Goal: Information Seeking & Learning: Learn about a topic

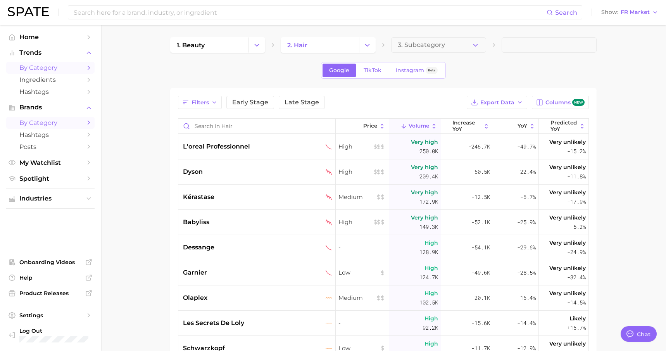
click at [50, 67] on span "by Category" at bounding box center [50, 67] width 62 height 7
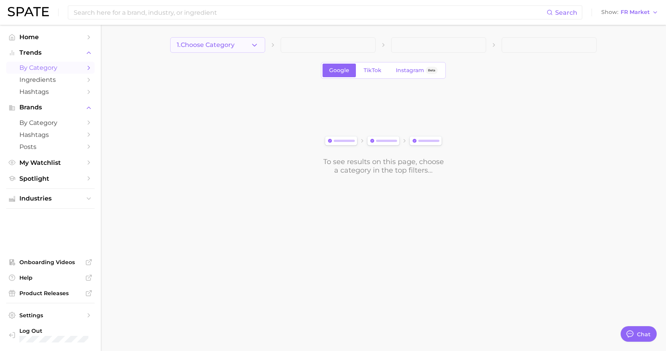
click at [250, 43] on icon "button" at bounding box center [254, 45] width 8 height 8
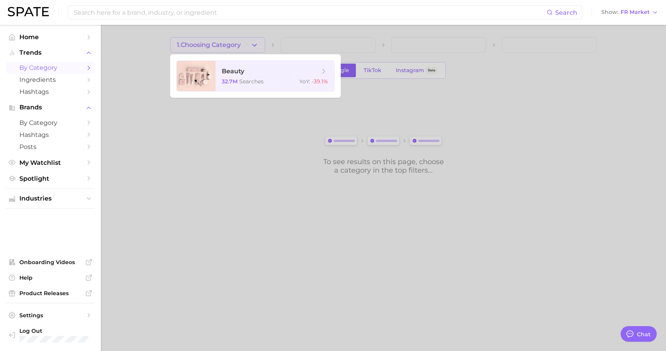
click at [320, 41] on div at bounding box center [333, 175] width 666 height 351
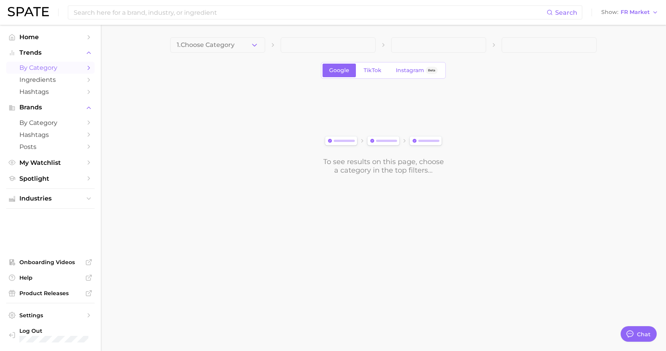
click at [320, 48] on span at bounding box center [328, 45] width 95 height 16
click at [374, 68] on span "TikTok" at bounding box center [372, 70] width 18 height 7
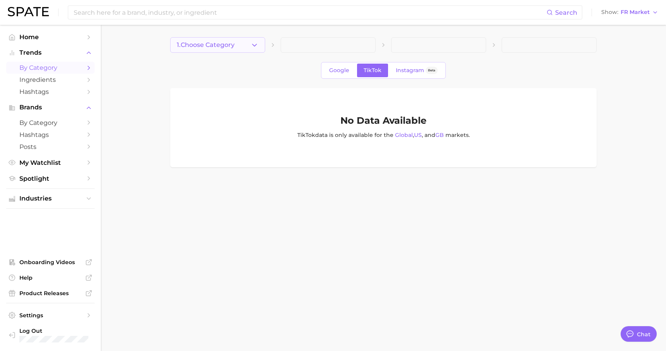
click at [255, 45] on polyline "button" at bounding box center [254, 45] width 4 height 2
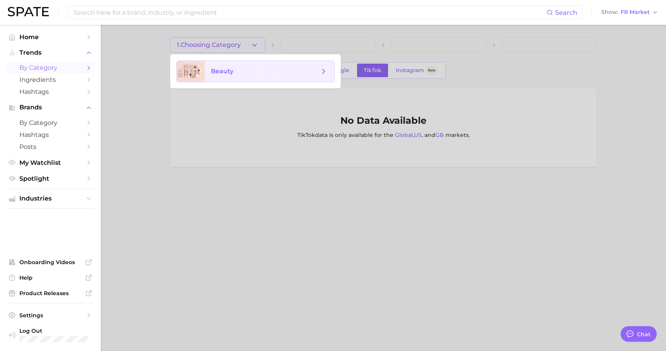
click at [248, 70] on span "beauty" at bounding box center [265, 71] width 109 height 9
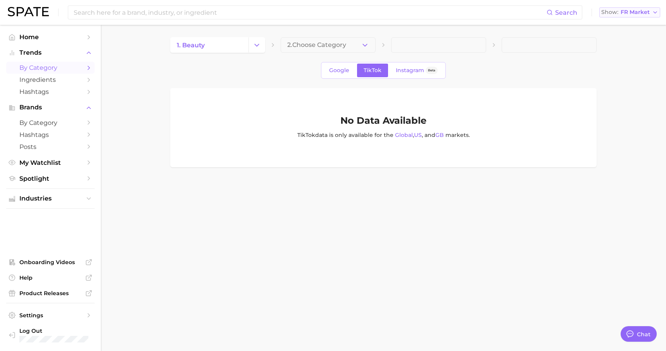
click at [651, 11] on button "Show FR Market" at bounding box center [629, 12] width 61 height 10
click at [636, 24] on span "[GEOGRAPHIC_DATA]" at bounding box center [633, 25] width 60 height 7
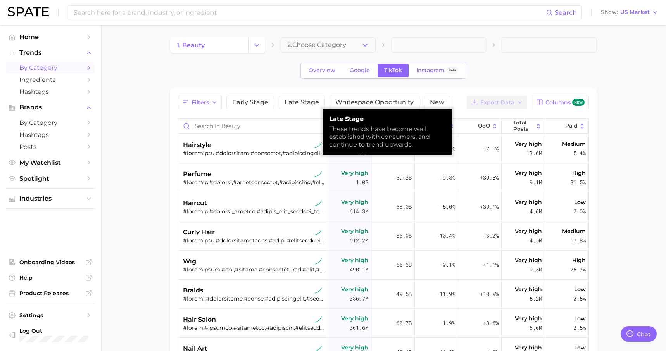
type textarea "x"
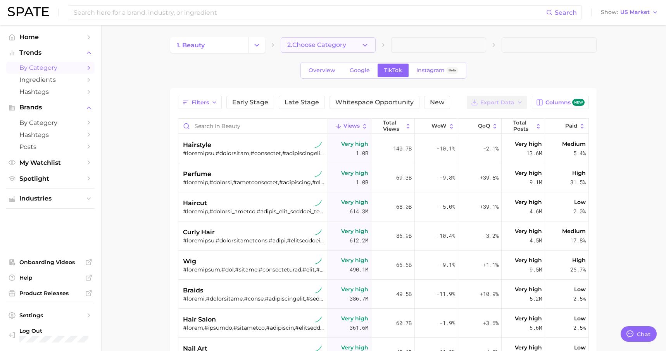
click at [336, 48] on button "2. Choose Category" at bounding box center [328, 45] width 95 height 16
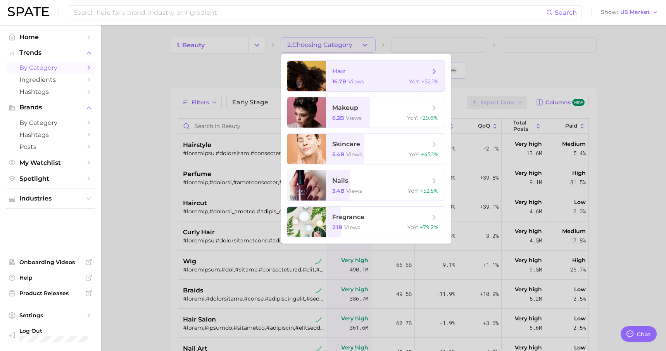
click at [348, 81] on span "views" at bounding box center [356, 81] width 16 height 7
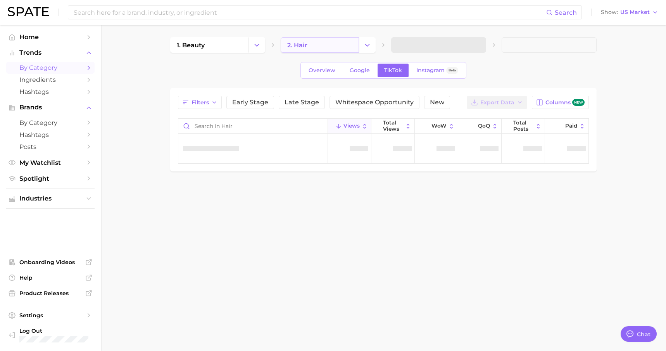
click at [351, 50] on link "2. hair" at bounding box center [320, 45] width 78 height 16
click at [365, 46] on icon "Change Category" at bounding box center [367, 45] width 8 height 8
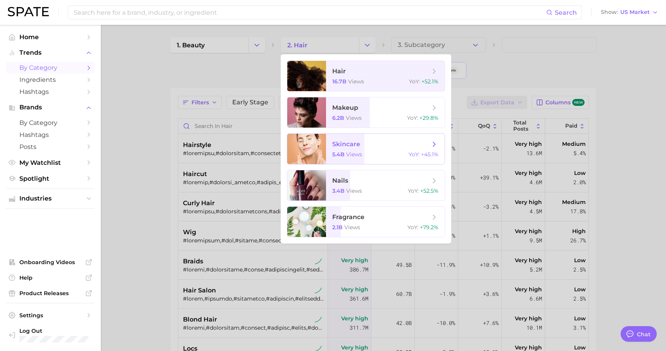
click at [350, 152] on span "views" at bounding box center [354, 154] width 16 height 7
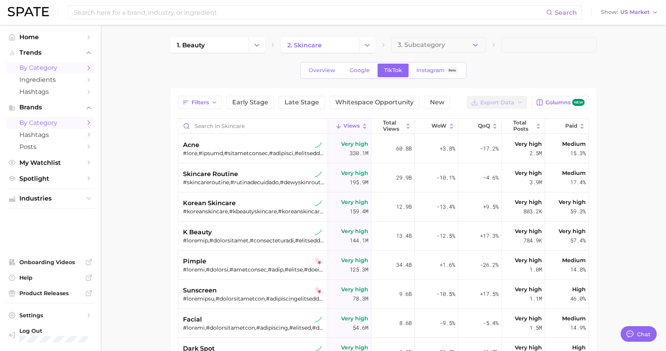
click at [46, 122] on span "by Category" at bounding box center [50, 122] width 62 height 7
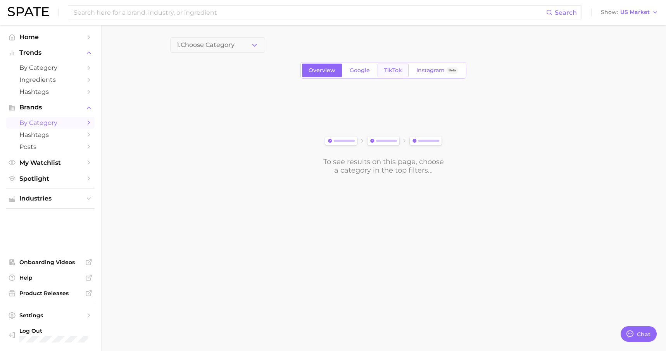
click at [394, 69] on span "TikTok" at bounding box center [393, 70] width 18 height 7
click at [253, 47] on icon "button" at bounding box center [254, 45] width 8 height 8
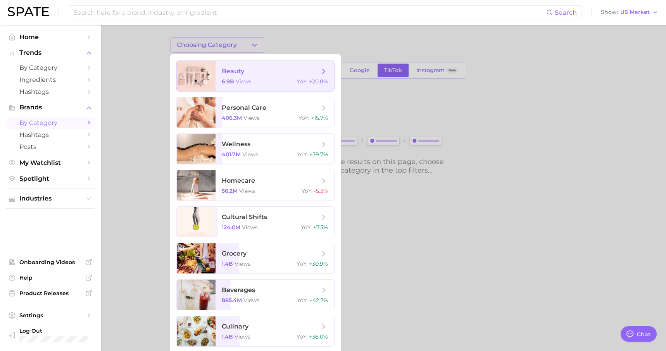
click at [262, 85] on span "beauty 6.9b views YoY : +20.8%" at bounding box center [274, 76] width 119 height 30
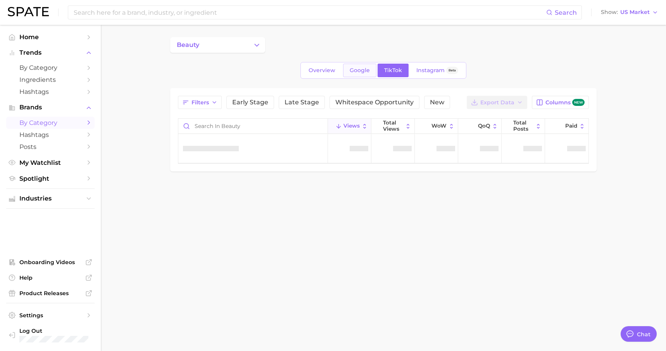
click at [355, 72] on span "Google" at bounding box center [360, 70] width 20 height 7
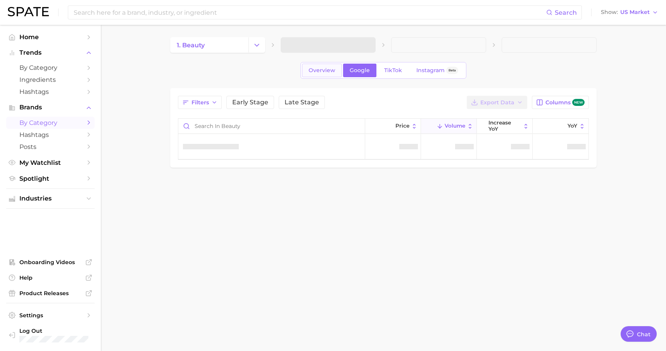
click at [325, 71] on span "Overview" at bounding box center [321, 70] width 27 height 7
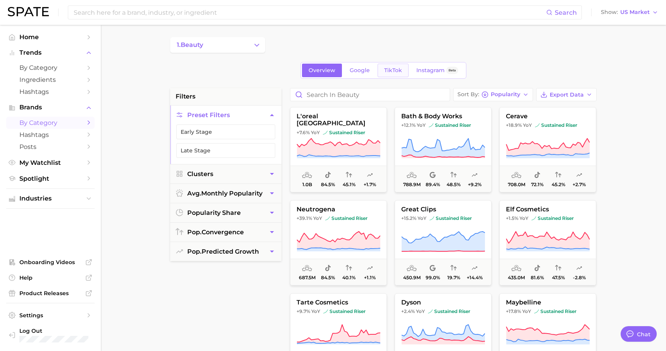
click at [394, 72] on span "TikTok" at bounding box center [393, 70] width 18 height 7
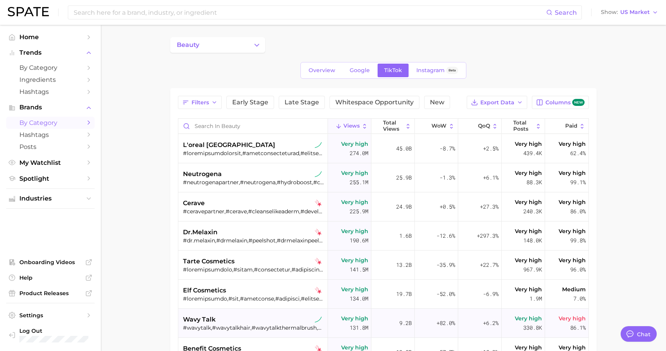
click at [194, 319] on span "wavy talk" at bounding box center [199, 319] width 33 height 9
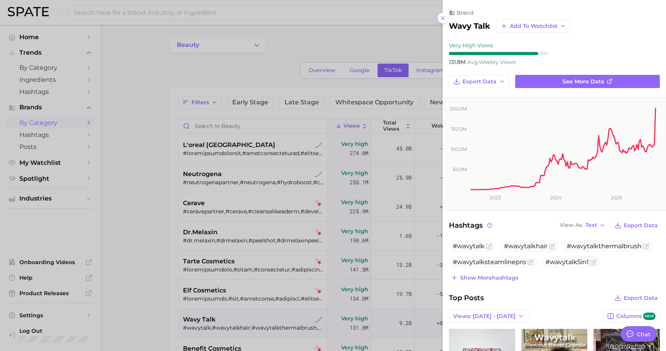
click at [589, 281] on div "Show more hashtags" at bounding box center [554, 277] width 211 height 11
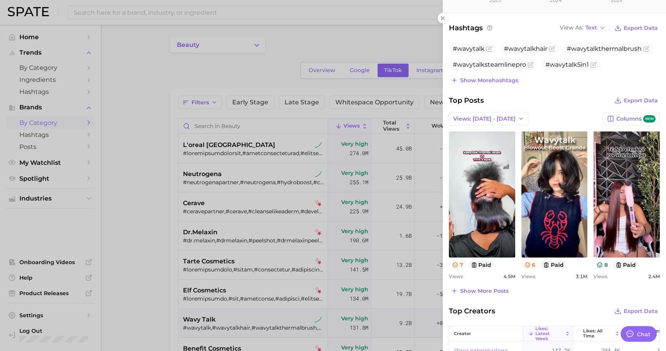
scroll to position [175, 0]
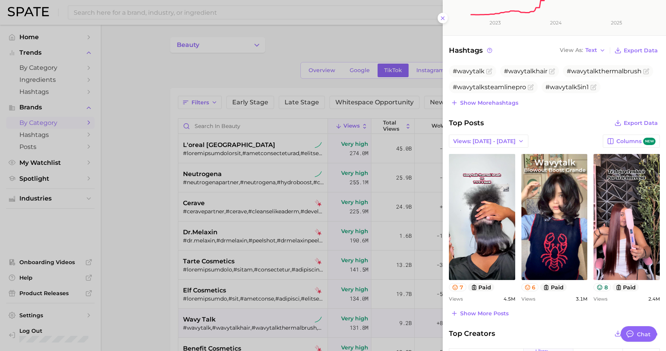
click at [143, 224] on div at bounding box center [333, 175] width 666 height 351
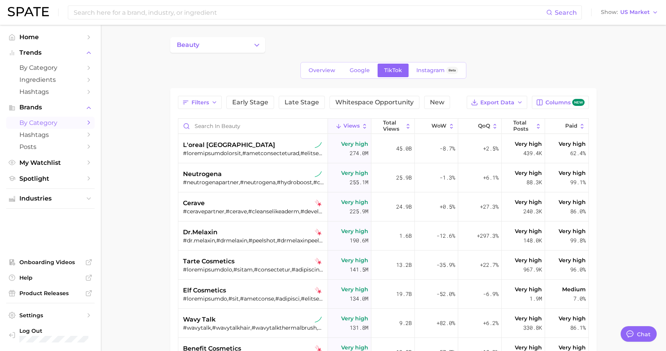
click at [609, 247] on main "beauty Overview Google TikTok Instagram Beta Filters Early Stage Late Stage Whi…" at bounding box center [383, 270] width 565 height 491
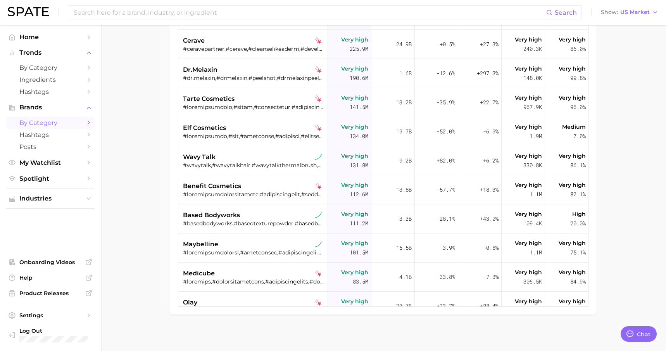
scroll to position [165, 0]
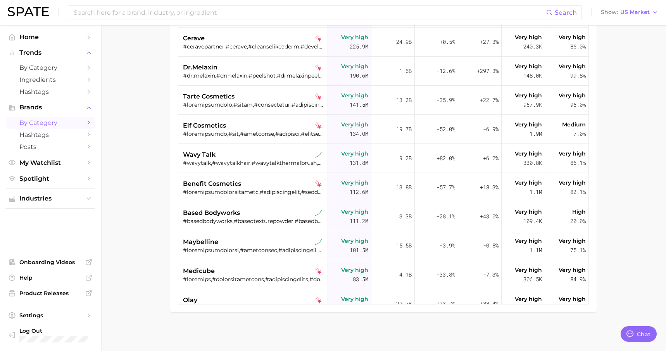
click at [624, 285] on main "beauty Overview Google TikTok Instagram Beta Filters Early Stage Late Stage Whi…" at bounding box center [383, 105] width 565 height 491
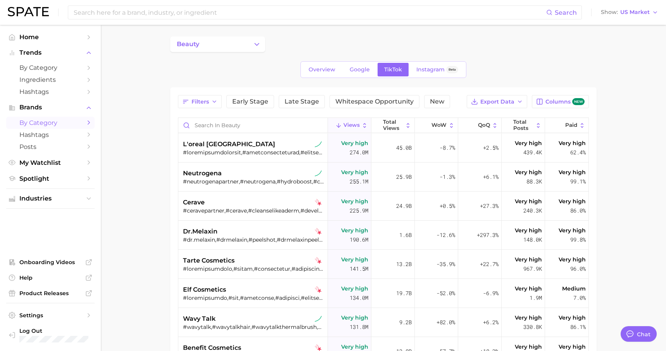
scroll to position [0, 0]
click at [215, 104] on icon "button" at bounding box center [214, 102] width 6 height 6
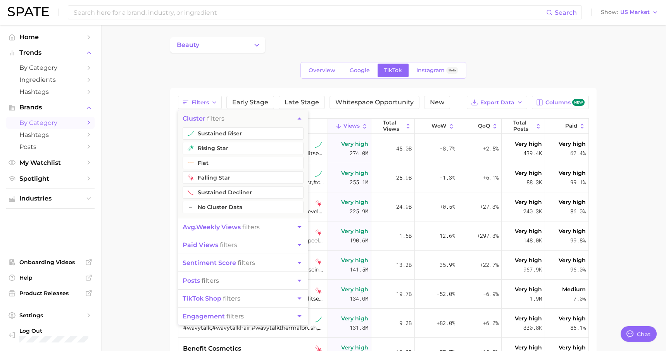
click at [651, 137] on main "beauty Overview Google TikTok Instagram Beta Filters cluster filters sustained …" at bounding box center [383, 270] width 565 height 491
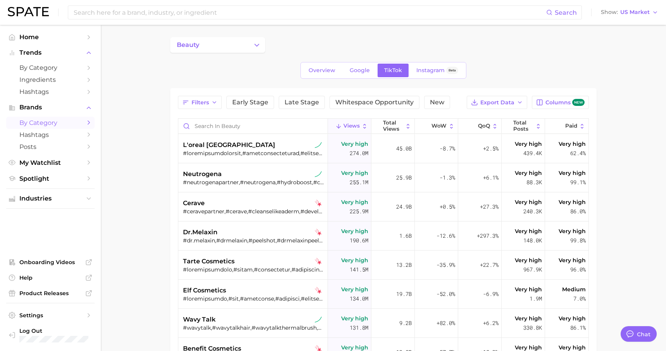
click at [591, 195] on div "Filters Early Stage Late Stage Whitespace Opportunity New Export Data Columns n…" at bounding box center [383, 282] width 426 height 389
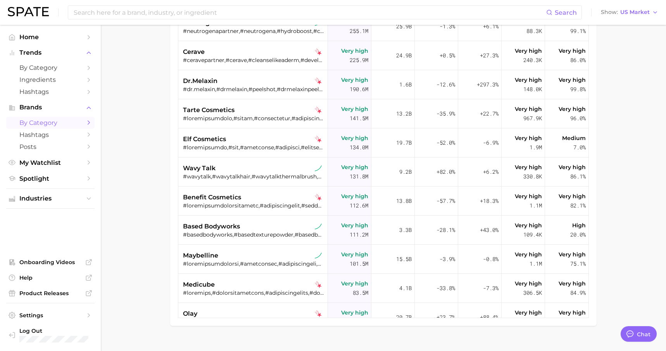
scroll to position [165, 0]
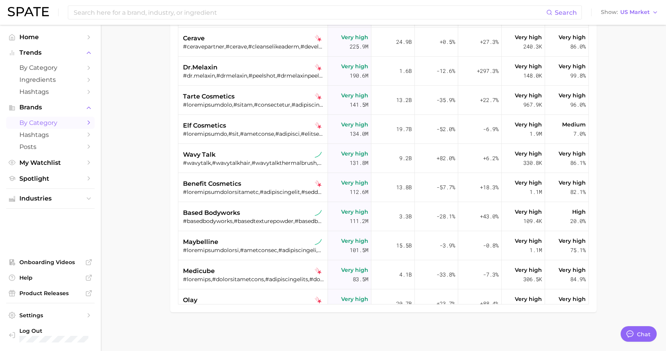
click at [591, 238] on div "Filters Early Stage Late Stage Whitespace Opportunity New Export Data Columns n…" at bounding box center [383, 117] width 426 height 389
click at [594, 279] on div "Filters Early Stage Late Stage Whitespace Opportunity New Export Data Columns n…" at bounding box center [383, 117] width 426 height 389
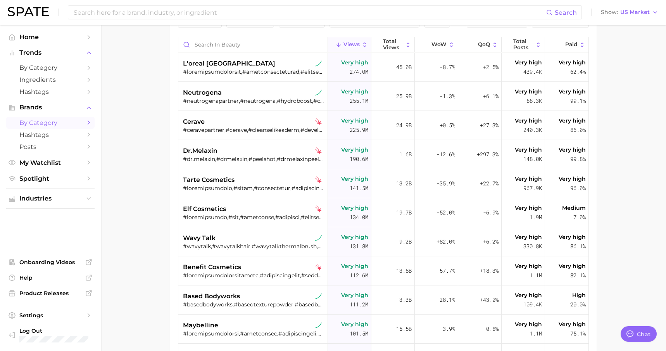
scroll to position [87, 0]
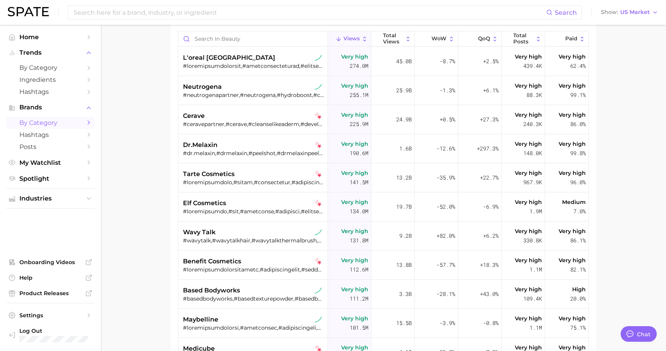
click at [594, 279] on div "Filters Early Stage Late Stage Whitespace Opportunity New Export Data Columns n…" at bounding box center [383, 195] width 426 height 389
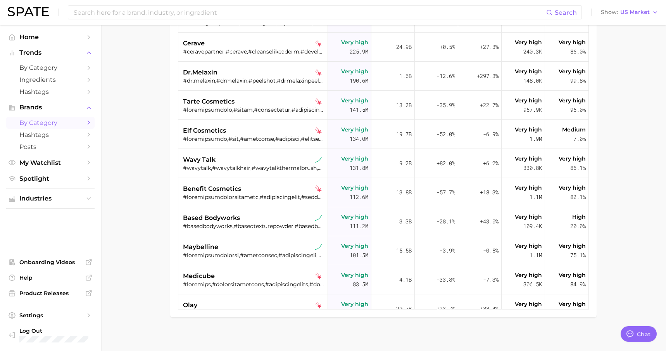
scroll to position [165, 0]
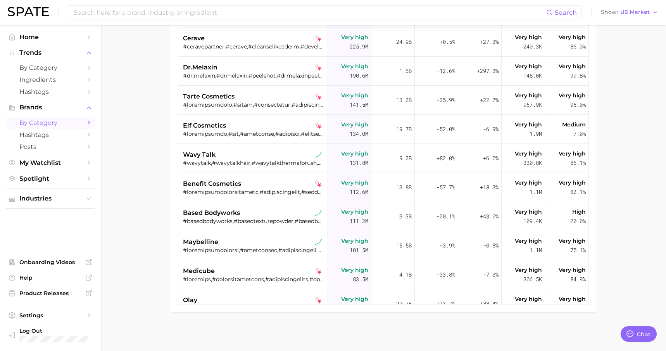
click at [617, 155] on main "beauty Overview Google TikTok Instagram Beta Filters Early Stage Late Stage Whi…" at bounding box center [383, 105] width 565 height 491
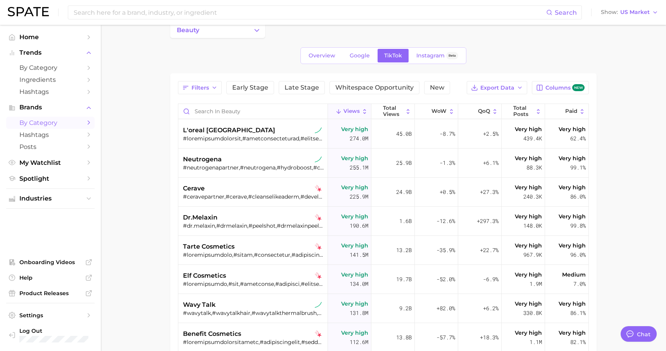
scroll to position [0, 0]
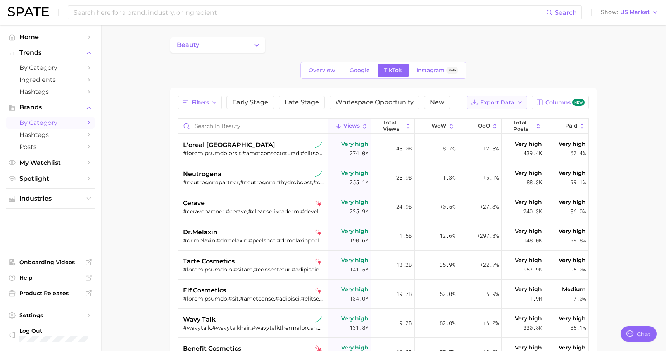
click at [506, 102] on span "Export Data" at bounding box center [497, 102] width 34 height 7
click at [468, 118] on span "Table Data CSV" at bounding box center [476, 117] width 43 height 7
click at [26, 108] on span "Brands" at bounding box center [50, 107] width 62 height 7
click at [34, 107] on span "Brands" at bounding box center [50, 107] width 62 height 7
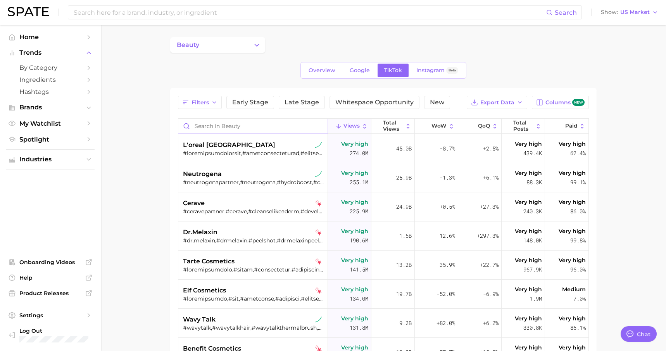
click at [249, 128] on input "Search in beauty" at bounding box center [252, 126] width 149 height 15
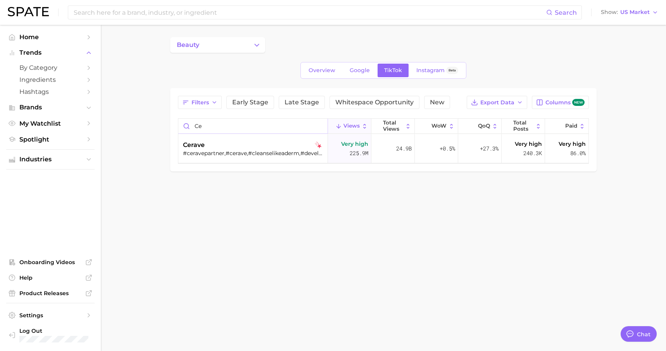
type input "c"
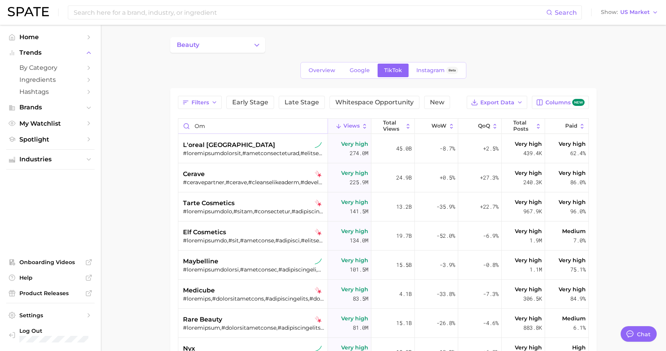
type input "o"
type input "s"
click at [326, 68] on span "Overview" at bounding box center [321, 70] width 27 height 7
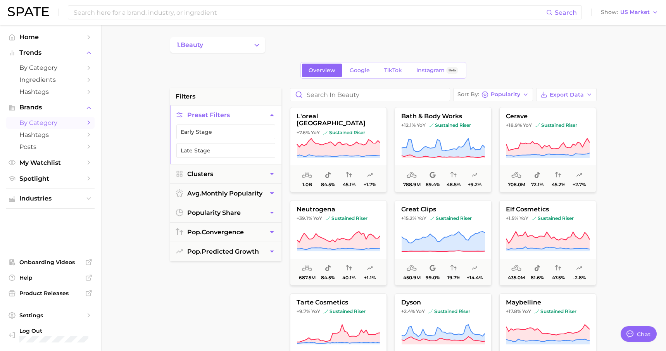
click at [617, 188] on main "1. beauty Overview Google TikTok Instagram Beta filters Preset Filters Early St…" at bounding box center [383, 319] width 565 height 588
click at [395, 90] on input "Search in beauty" at bounding box center [369, 94] width 159 height 12
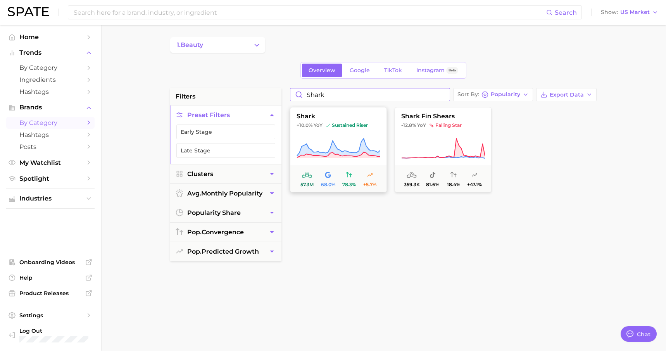
type input "shark"
click at [345, 134] on button "shark +10.0% YoY sustained riser 57.3m 68.0% 78.3% +5.7%" at bounding box center [338, 149] width 97 height 85
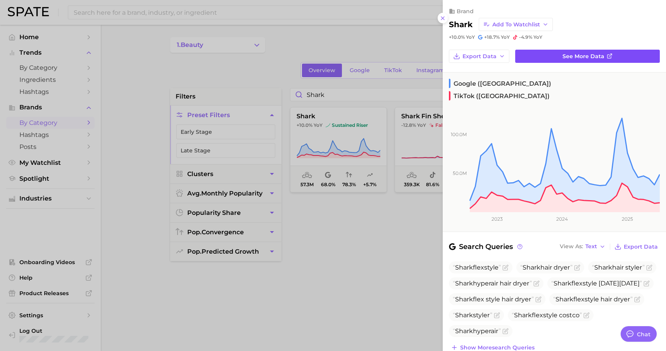
click at [596, 56] on span "See more data" at bounding box center [583, 56] width 42 height 7
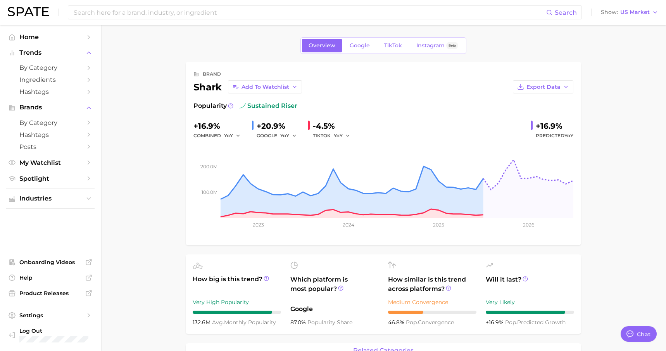
click at [357, 48] on span "Google" at bounding box center [360, 45] width 20 height 7
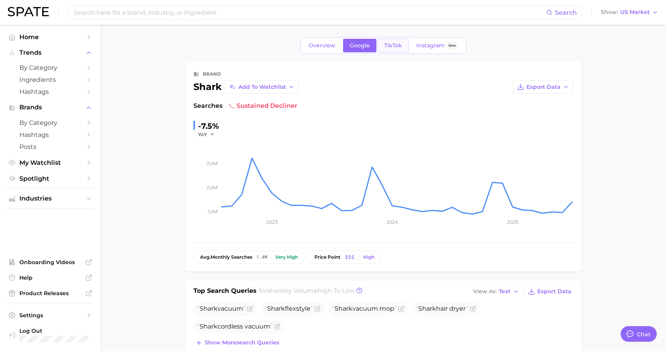
click at [394, 44] on span "TikTok" at bounding box center [393, 45] width 18 height 7
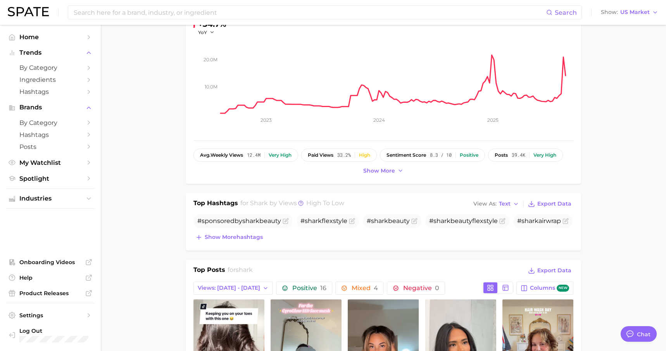
scroll to position [109, 0]
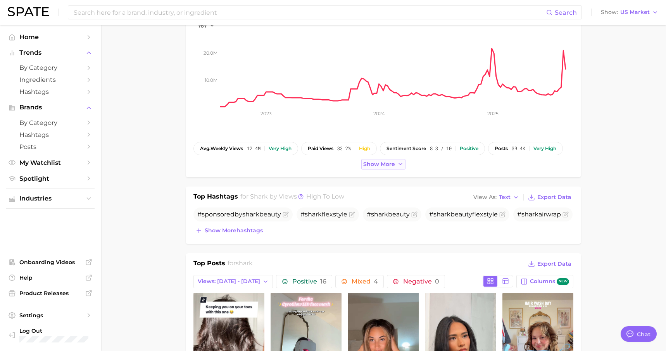
click at [380, 167] on span "Show more" at bounding box center [379, 164] width 32 height 7
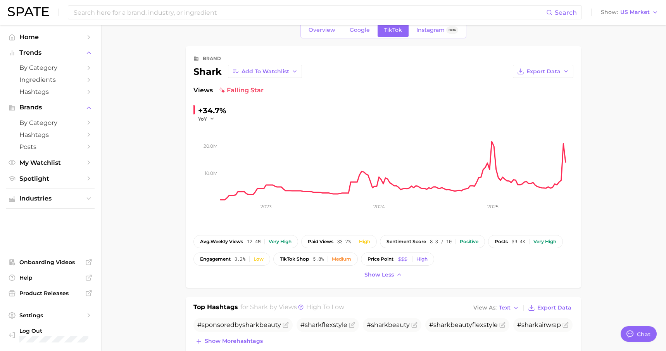
scroll to position [0, 0]
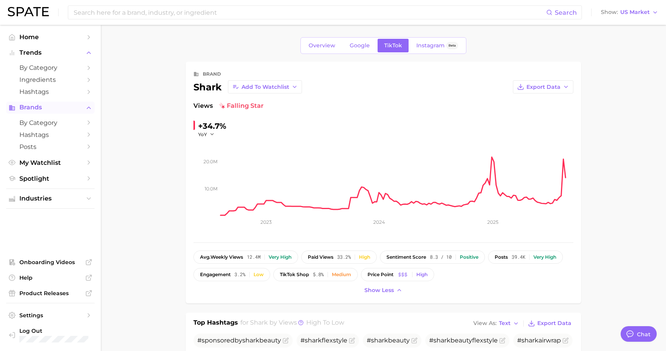
click at [38, 107] on span "Brands" at bounding box center [50, 107] width 62 height 7
click at [331, 46] on span "Overview" at bounding box center [321, 45] width 27 height 7
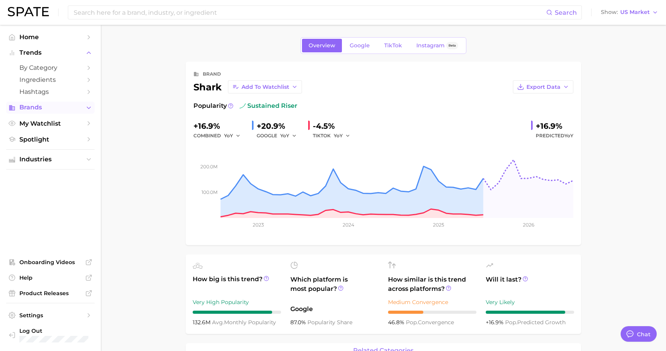
click at [36, 109] on span "Brands" at bounding box center [50, 107] width 62 height 7
click at [42, 121] on span "by Category" at bounding box center [50, 122] width 62 height 7
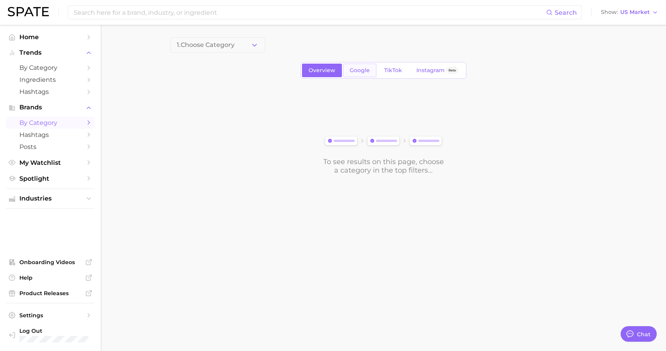
click at [361, 74] on link "Google" at bounding box center [359, 71] width 33 height 14
click at [242, 48] on button "1. Choose Category" at bounding box center [217, 45] width 95 height 16
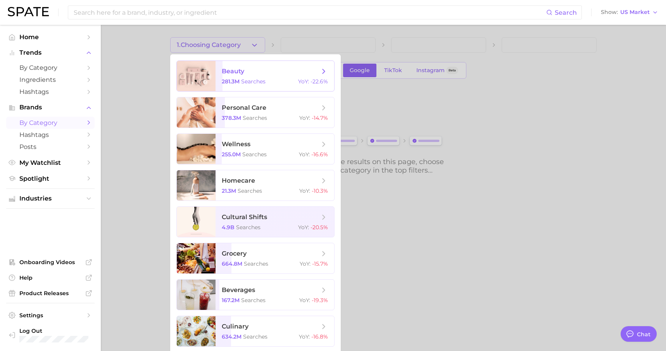
click at [245, 72] on span "beauty" at bounding box center [271, 71] width 98 height 9
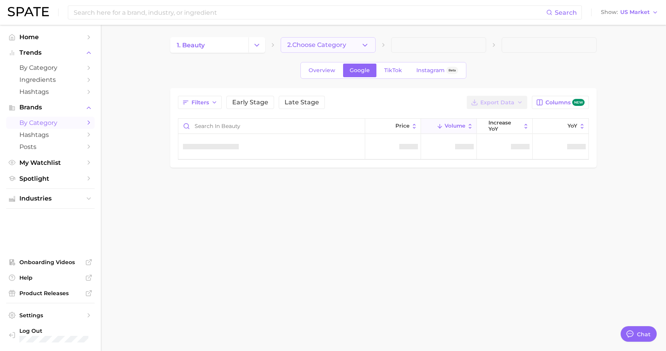
click at [356, 48] on button "2. Choose Category" at bounding box center [328, 45] width 95 height 16
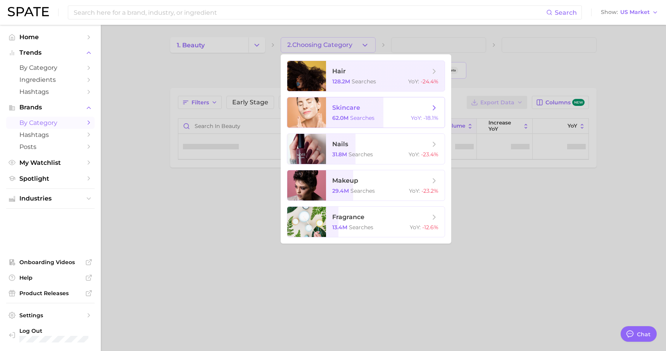
click at [368, 115] on span "searches" at bounding box center [362, 117] width 24 height 7
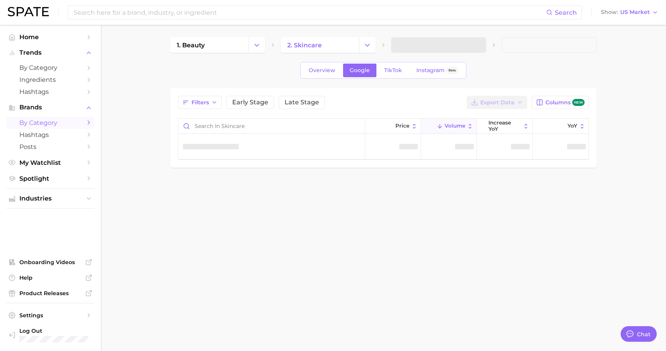
click at [424, 45] on span at bounding box center [438, 45] width 95 height 16
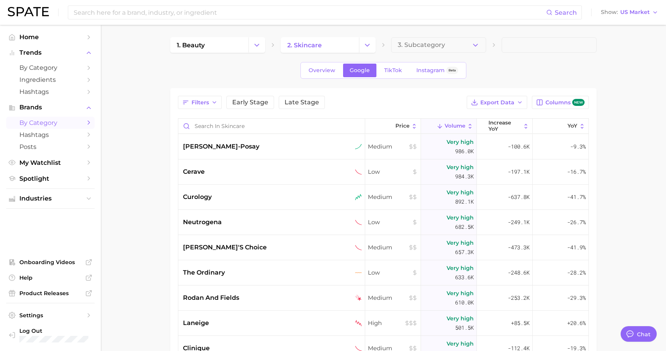
click at [611, 223] on main "1. beauty 2. skincare 3. Subcategory Overview Google TikTok Instagram Beta Filt…" at bounding box center [383, 270] width 565 height 491
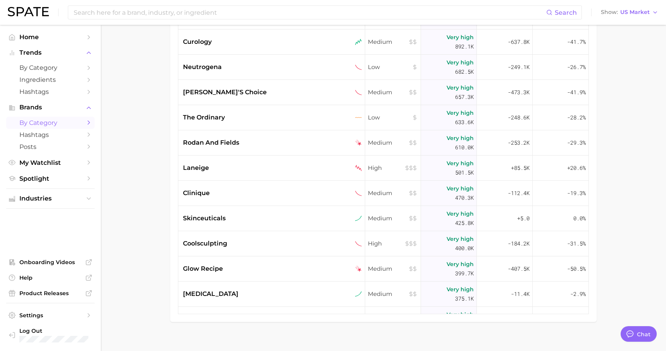
scroll to position [165, 0]
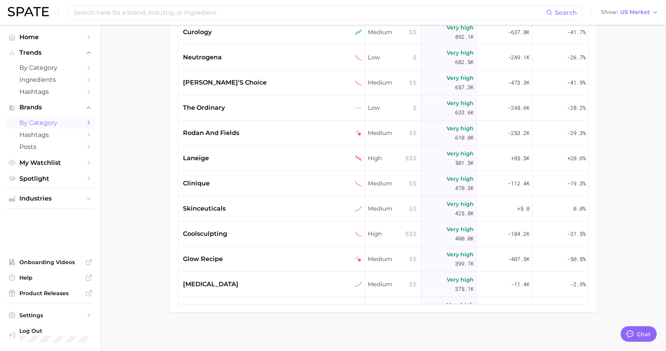
click at [589, 239] on div "Filters Early Stage Late Stage Export Data Columns new Price Volume increase Yo…" at bounding box center [383, 117] width 426 height 389
